Goal: Information Seeking & Learning: Learn about a topic

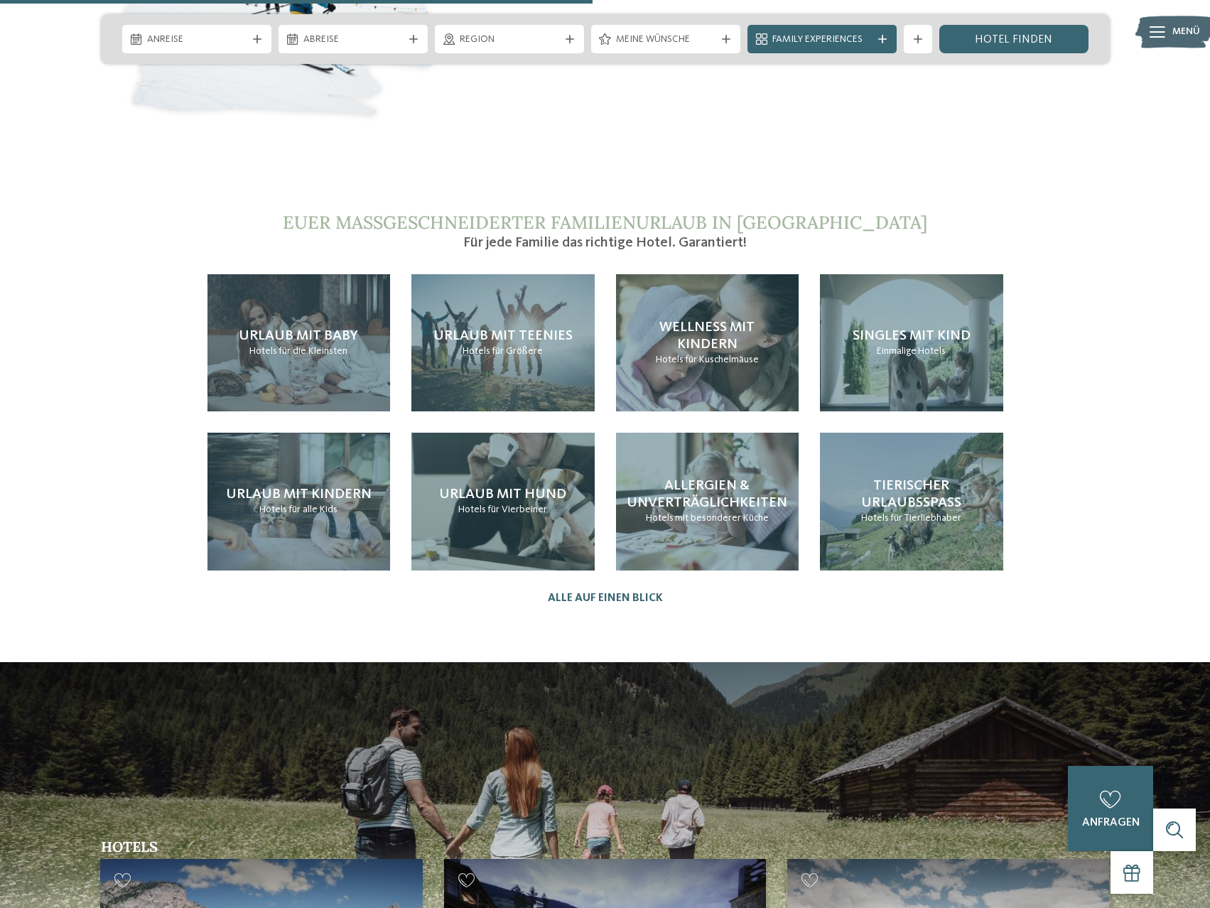
scroll to position [3339, 0]
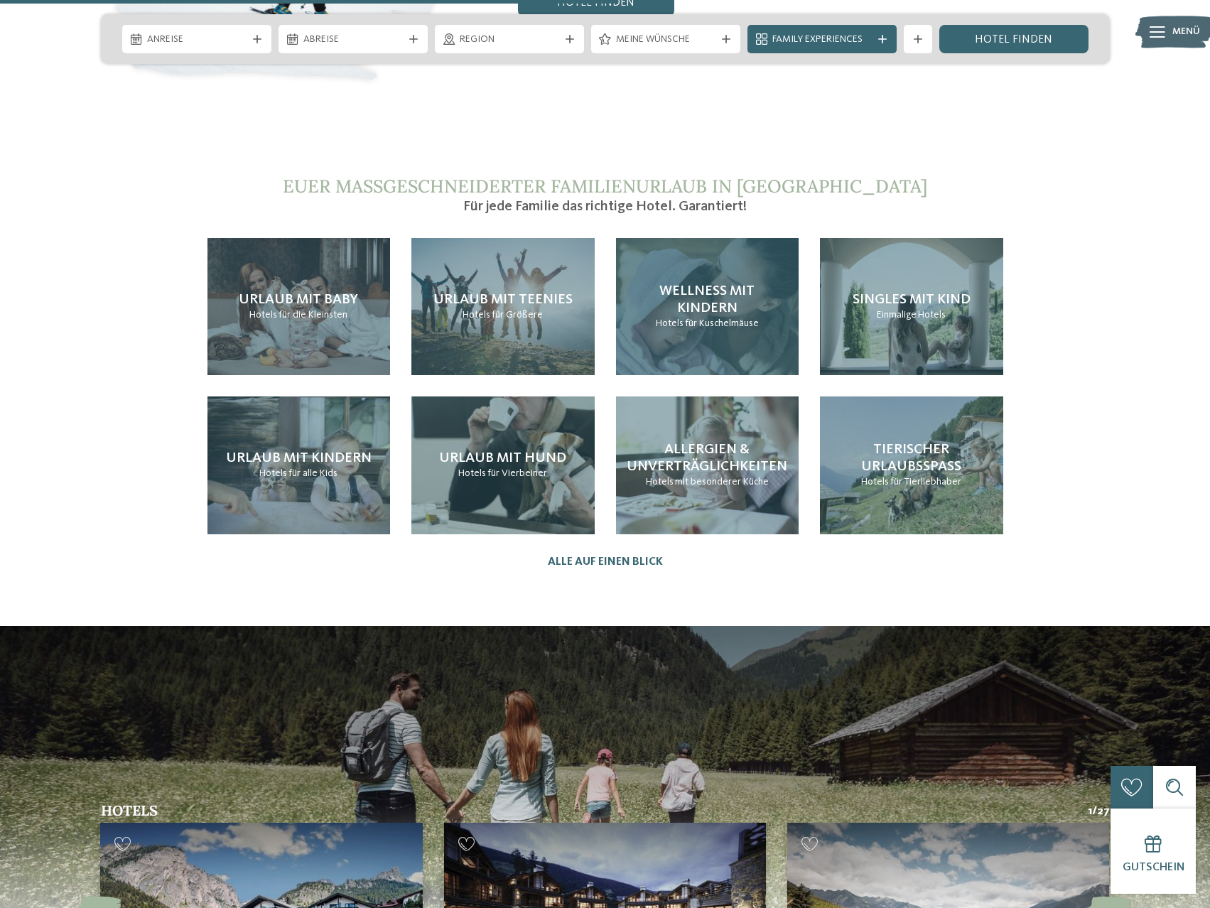
click at [755, 286] on div "Wellness mit Kindern Hotels für Kuschelmäuse" at bounding box center [707, 306] width 183 height 137
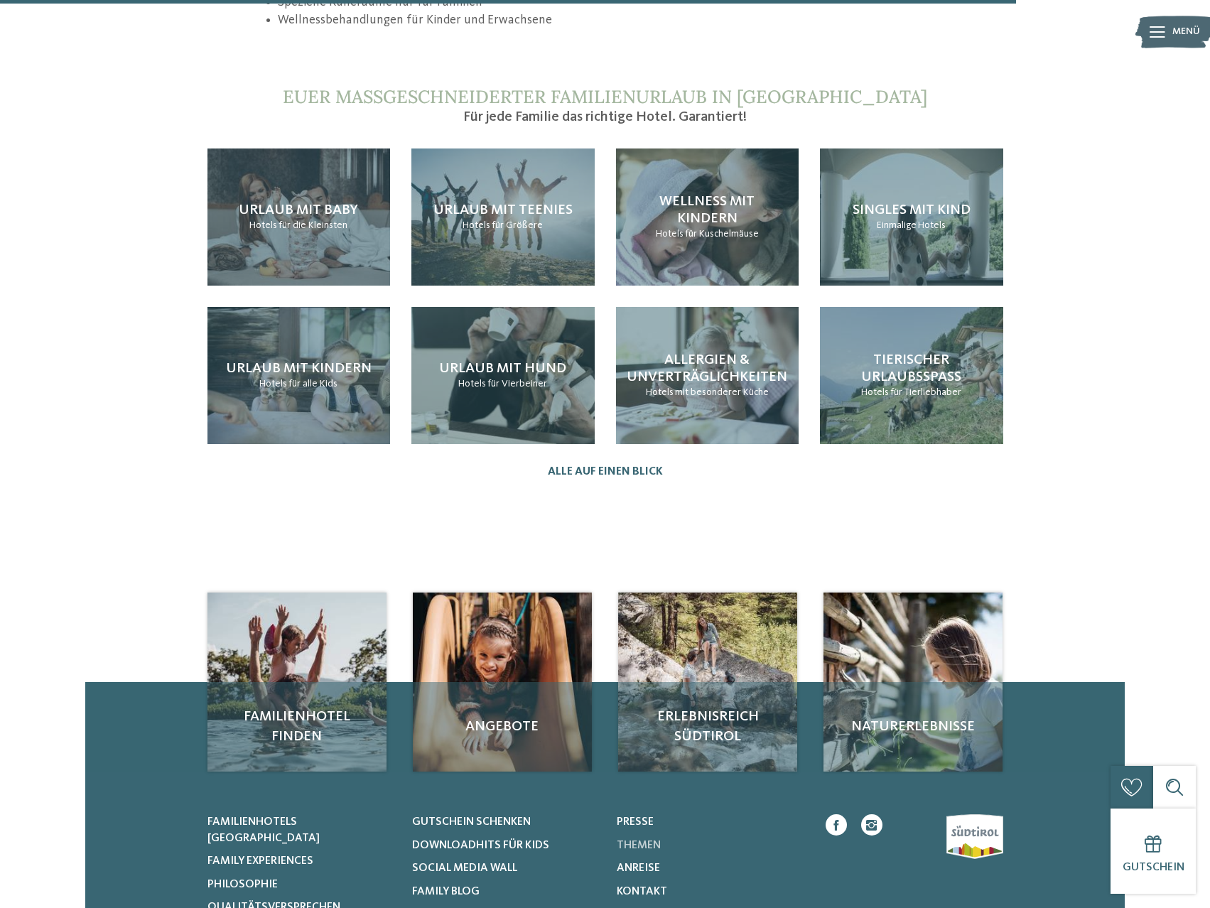
scroll to position [1421, 0]
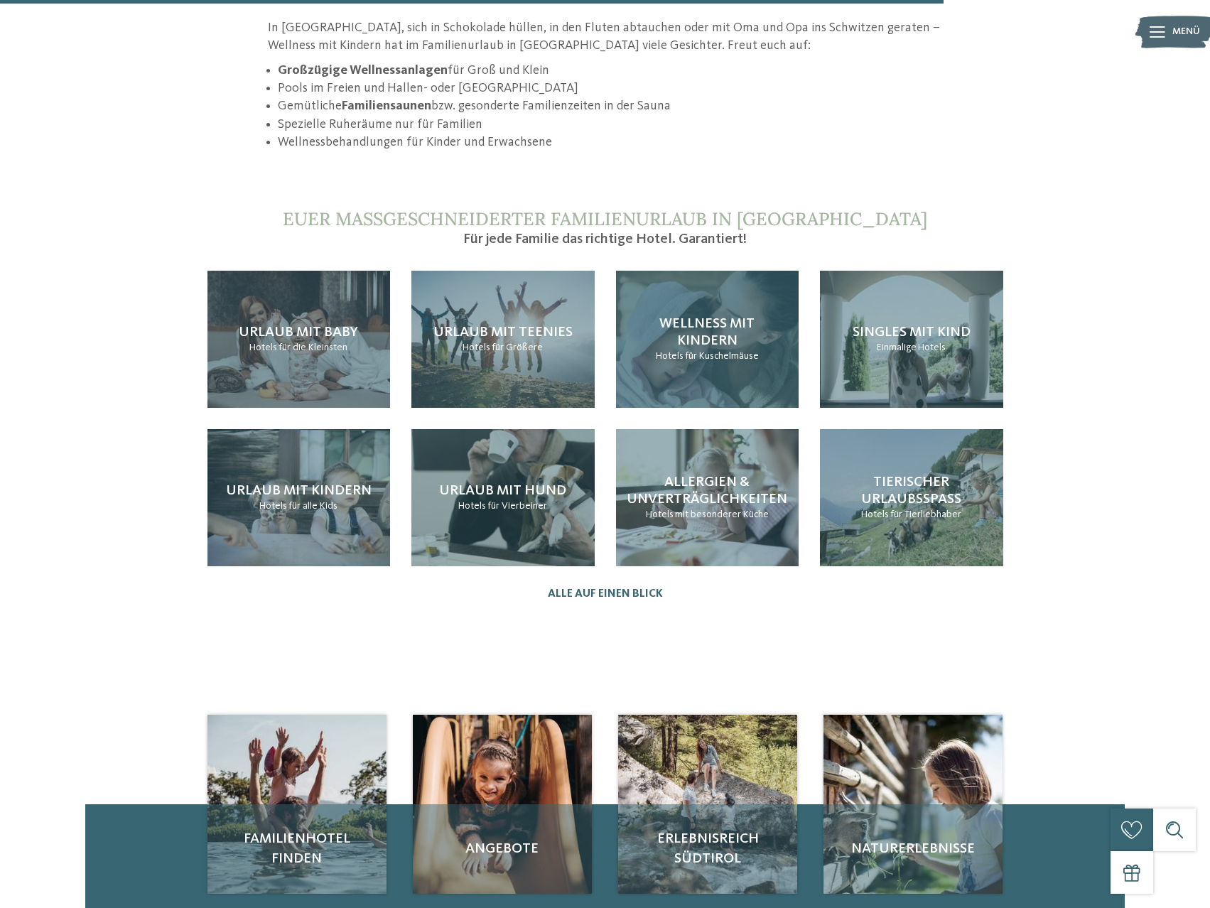
click at [676, 309] on div "Wellness mit Kindern Hotels für Kuschelmäuse" at bounding box center [707, 339] width 183 height 137
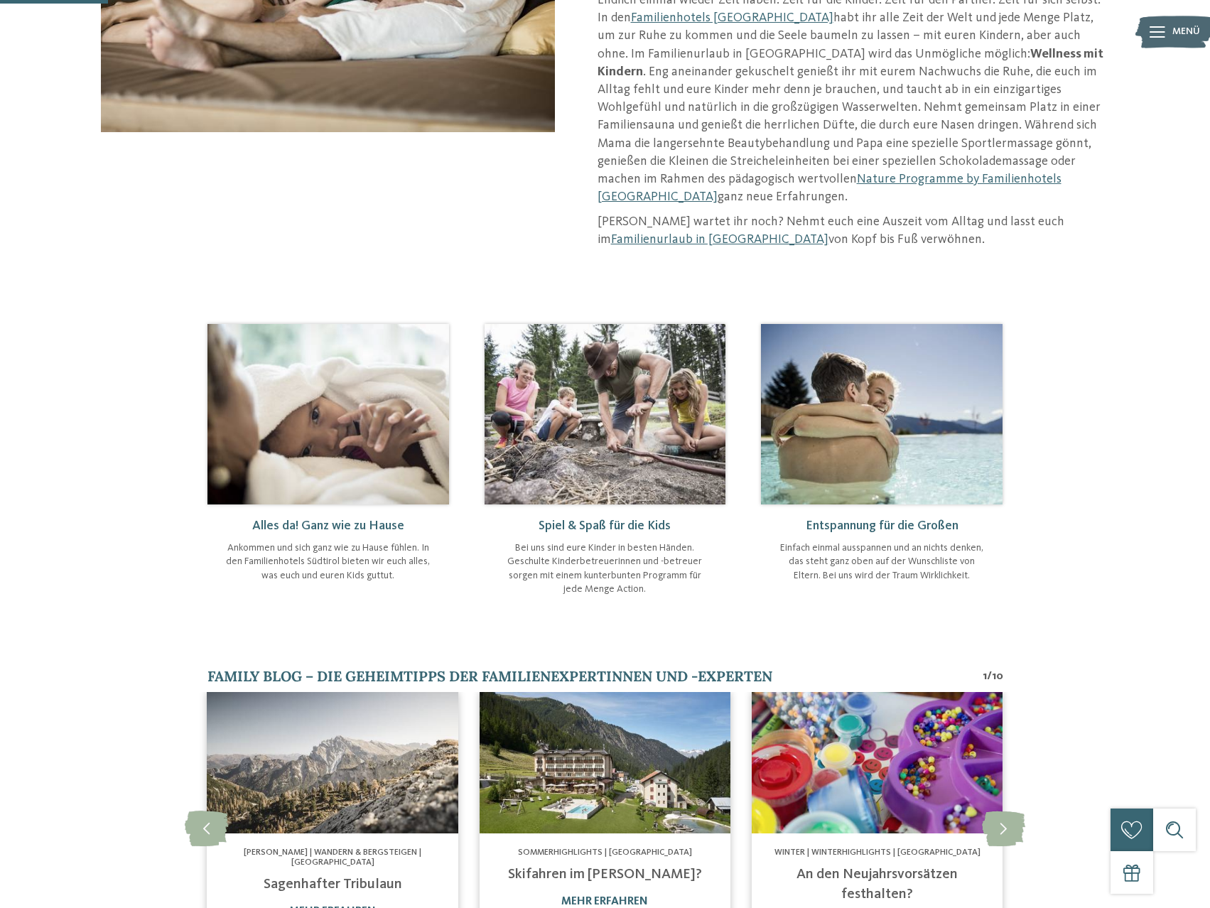
scroll to position [426, 0]
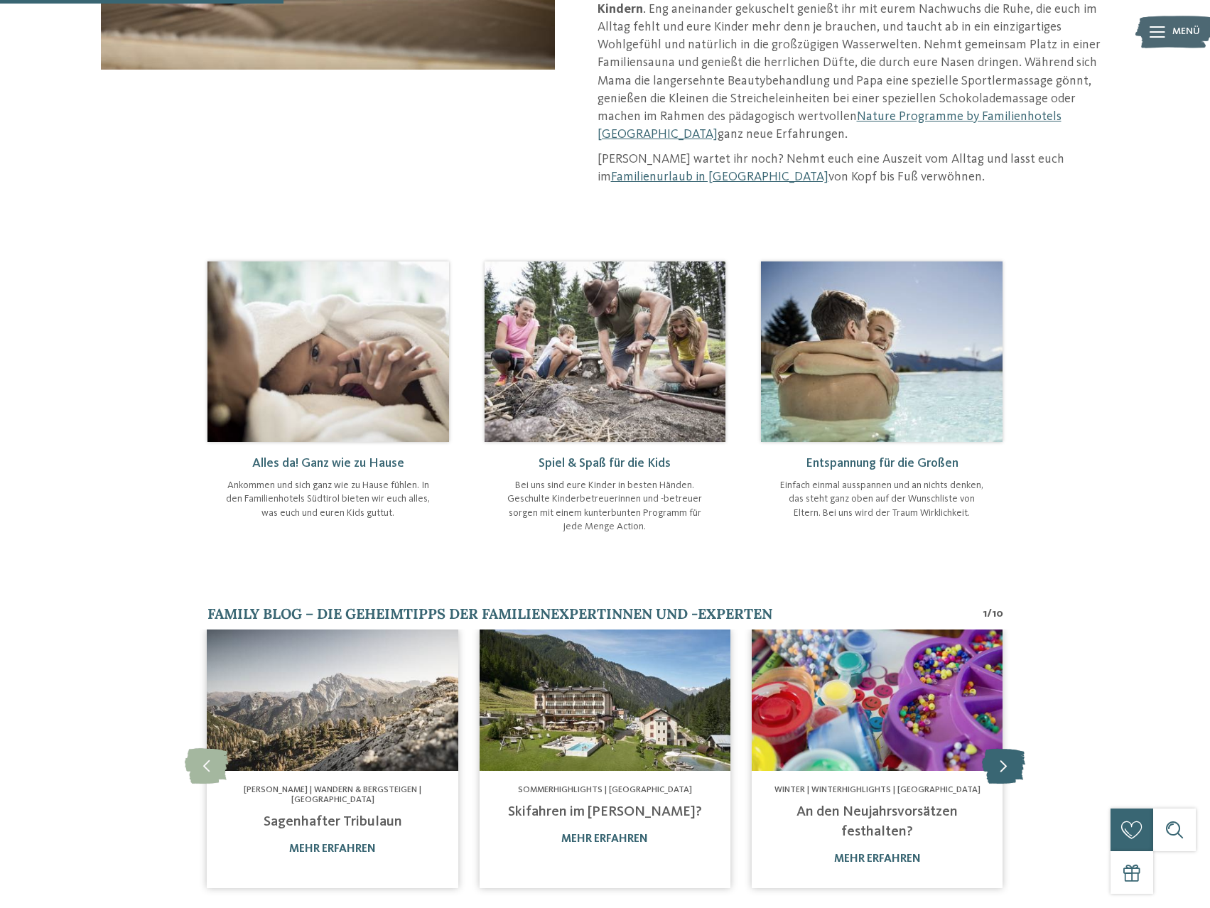
click at [1003, 747] on icon at bounding box center [1003, 765] width 43 height 36
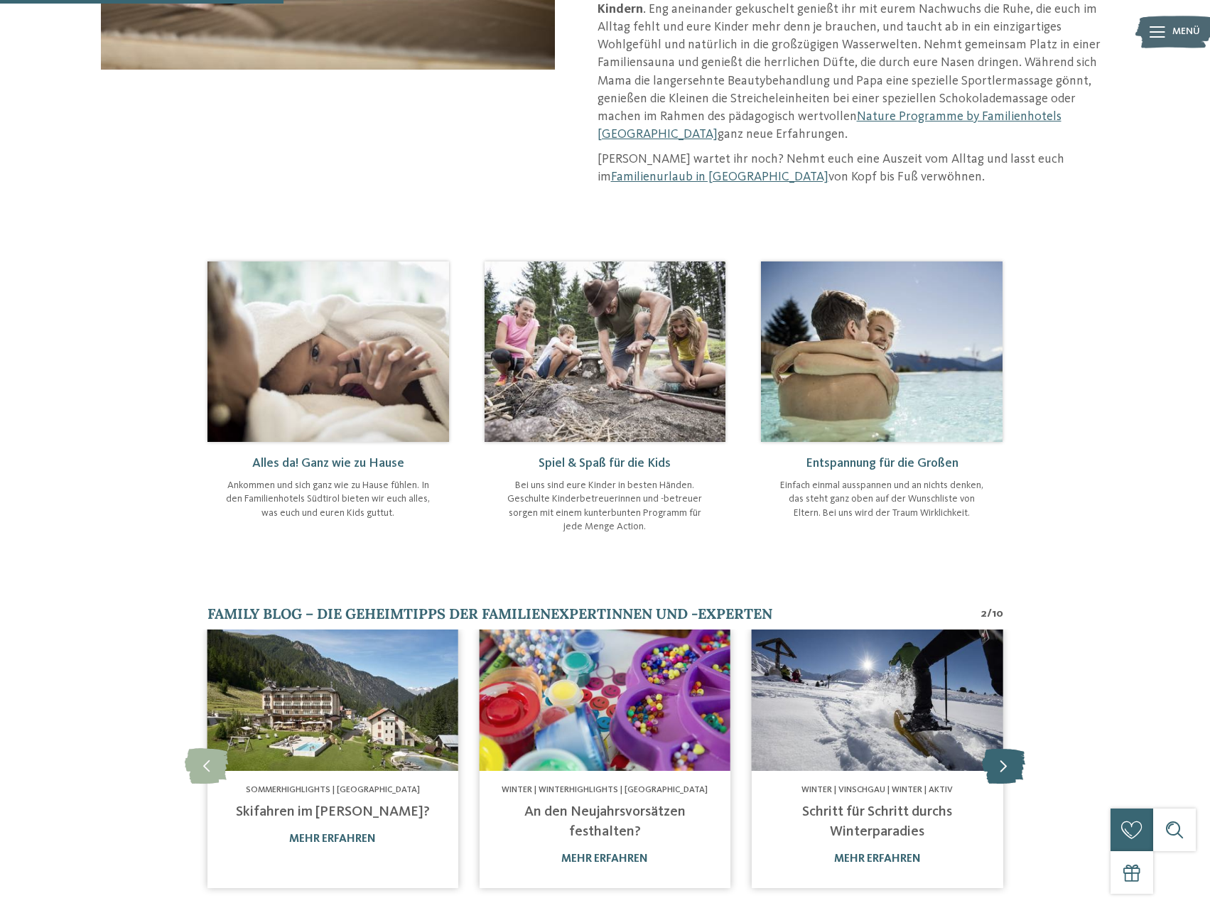
click at [1004, 747] on icon at bounding box center [1003, 765] width 43 height 36
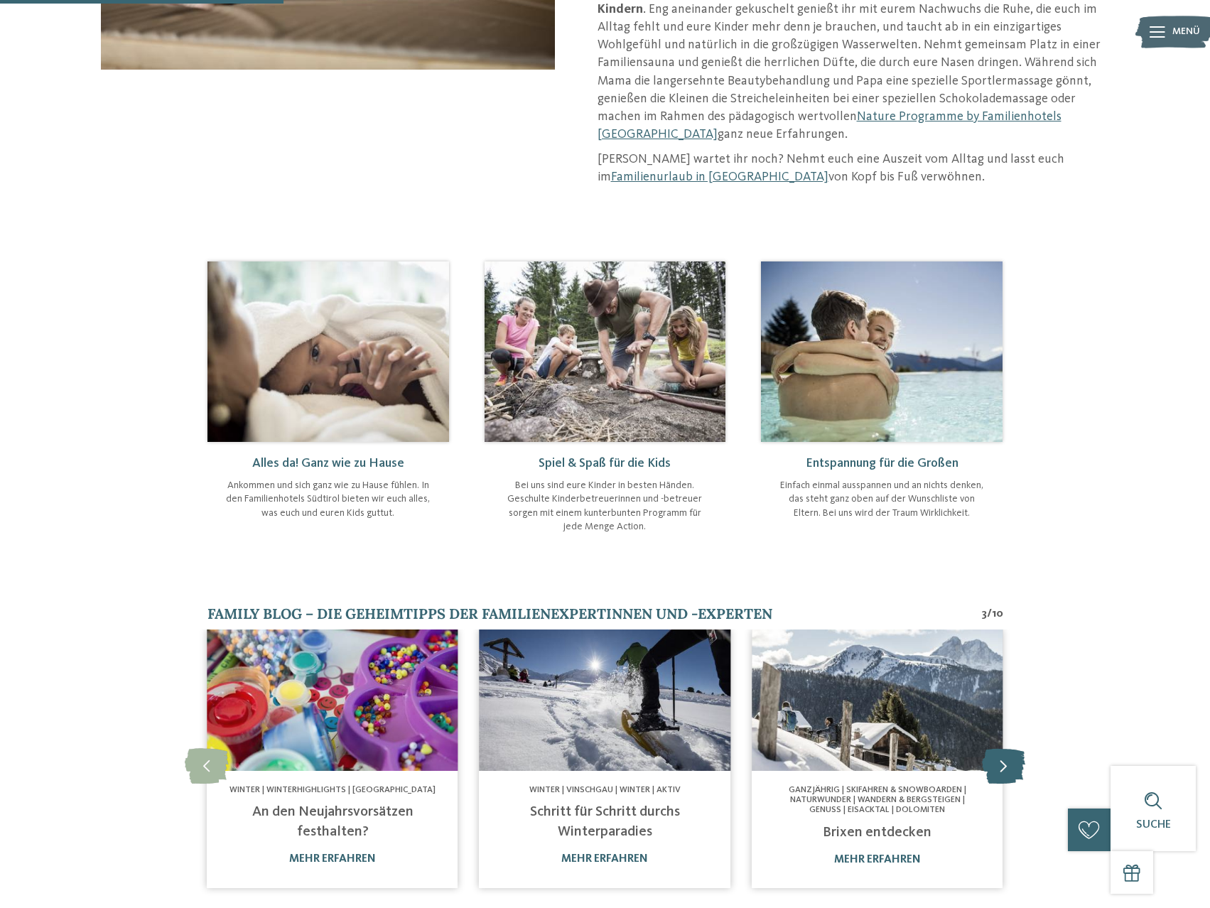
click at [1004, 747] on icon at bounding box center [1003, 765] width 43 height 36
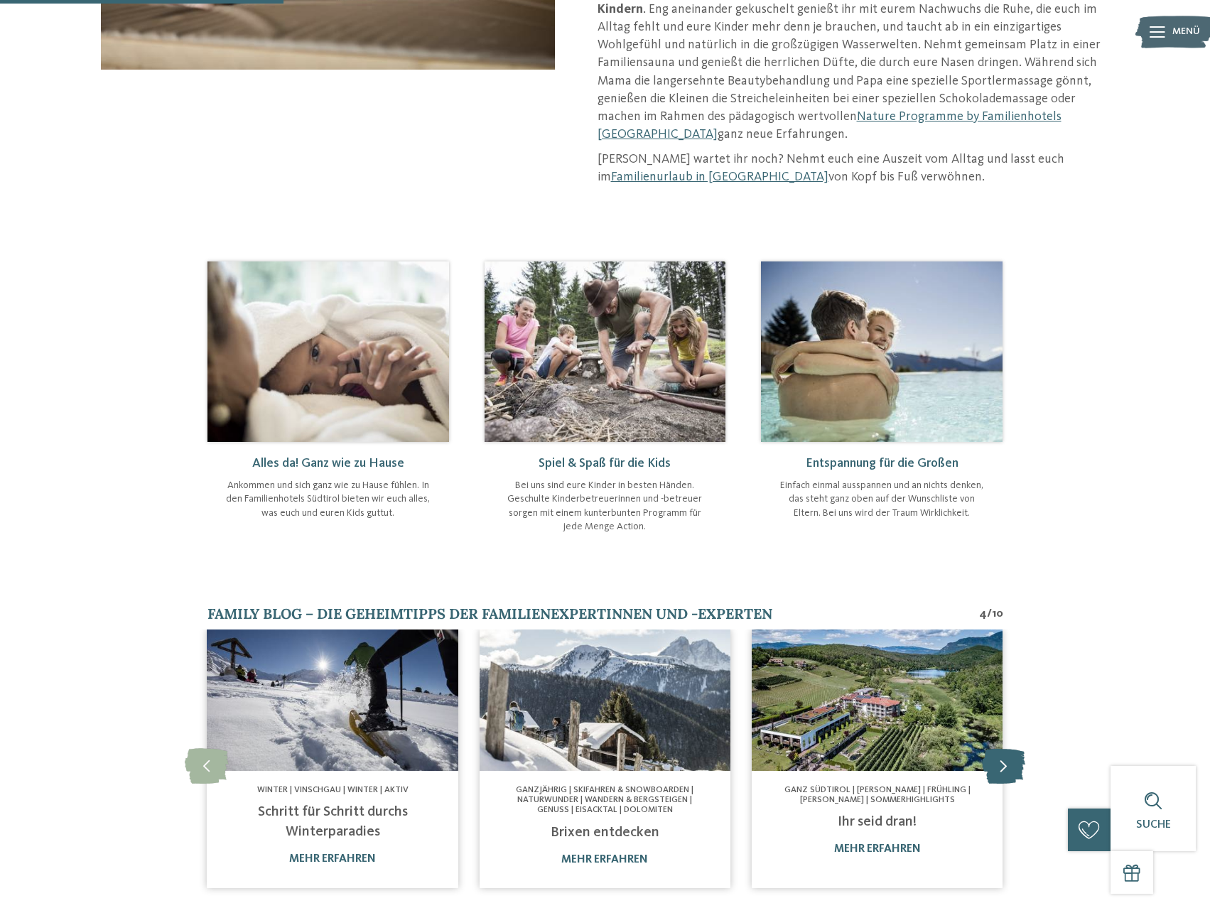
click at [1004, 747] on icon at bounding box center [1003, 765] width 43 height 36
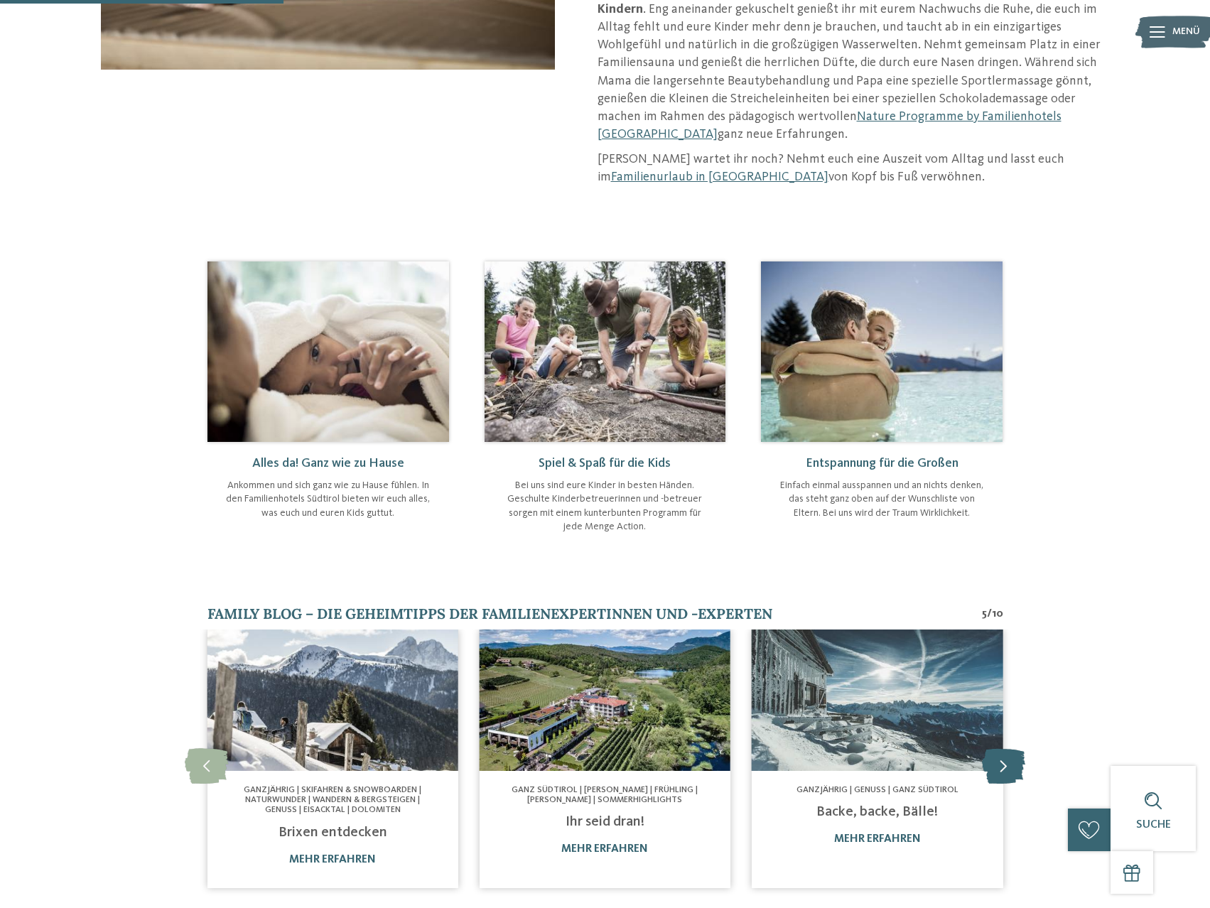
click at [1004, 747] on icon at bounding box center [1003, 765] width 43 height 36
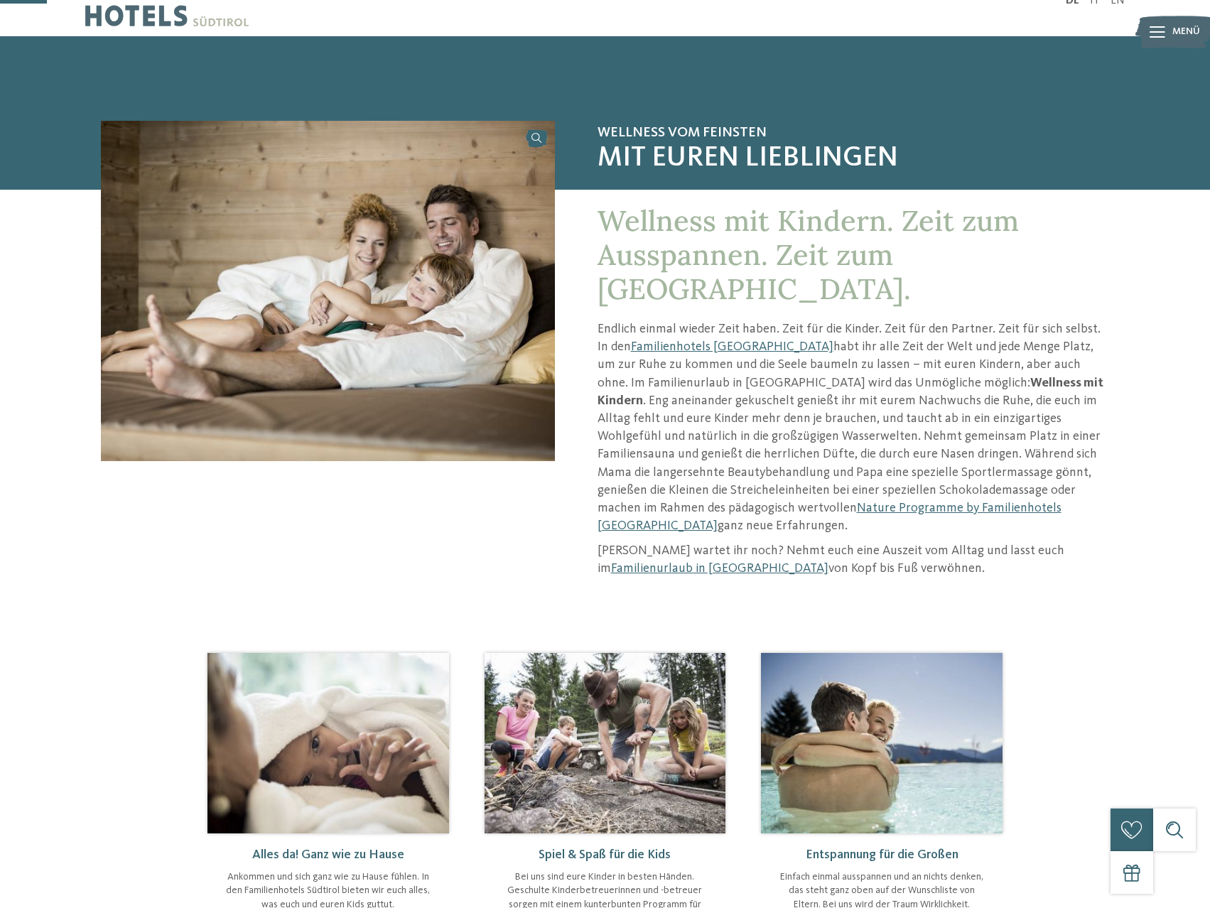
scroll to position [0, 0]
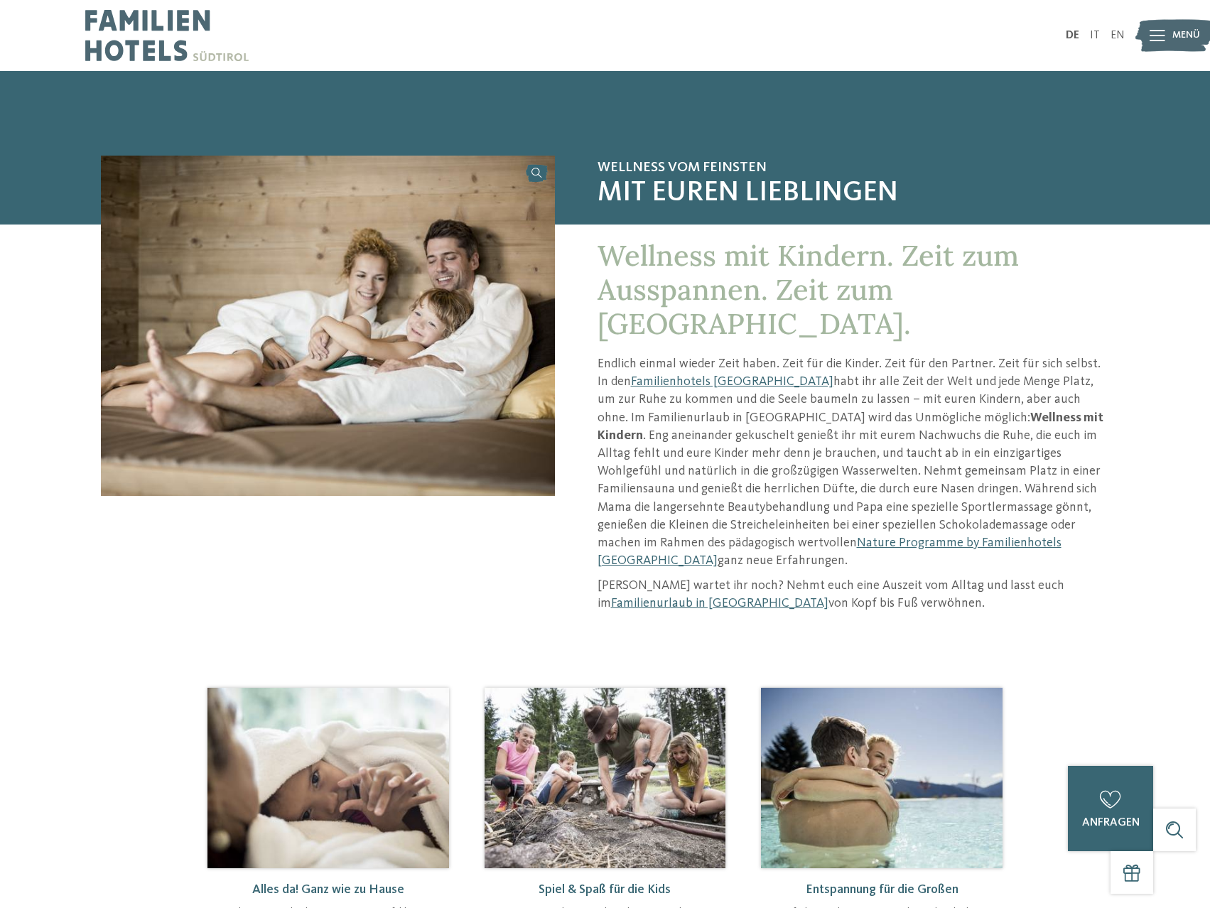
click at [130, 47] on img at bounding box center [166, 35] width 163 height 71
